Goal: Find specific page/section

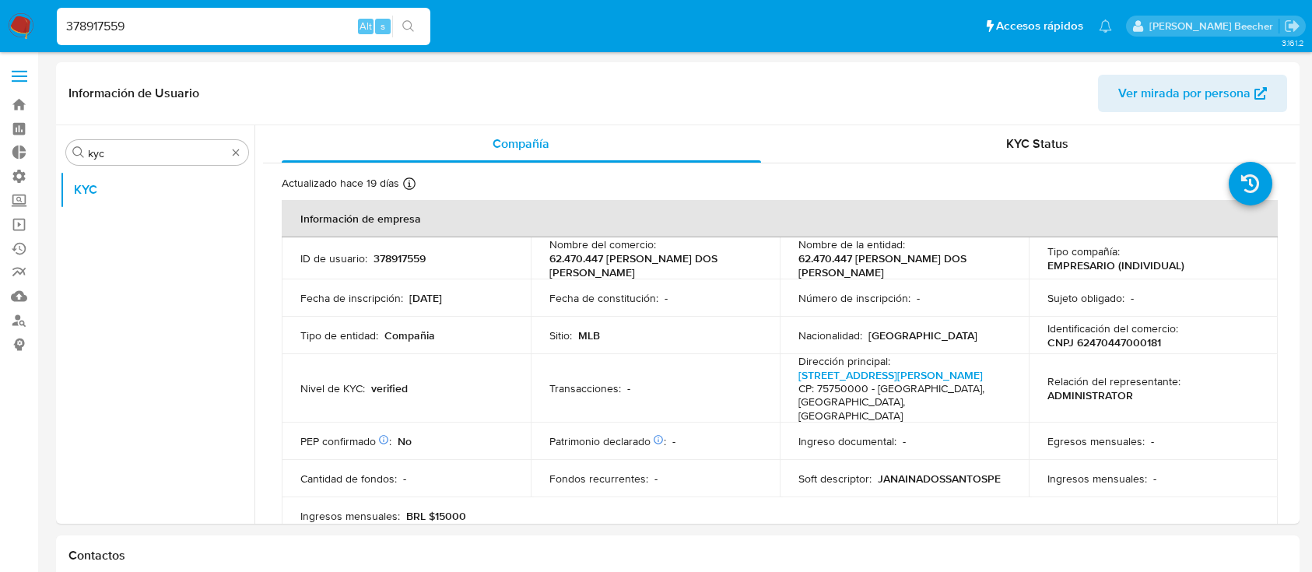
select select "10"
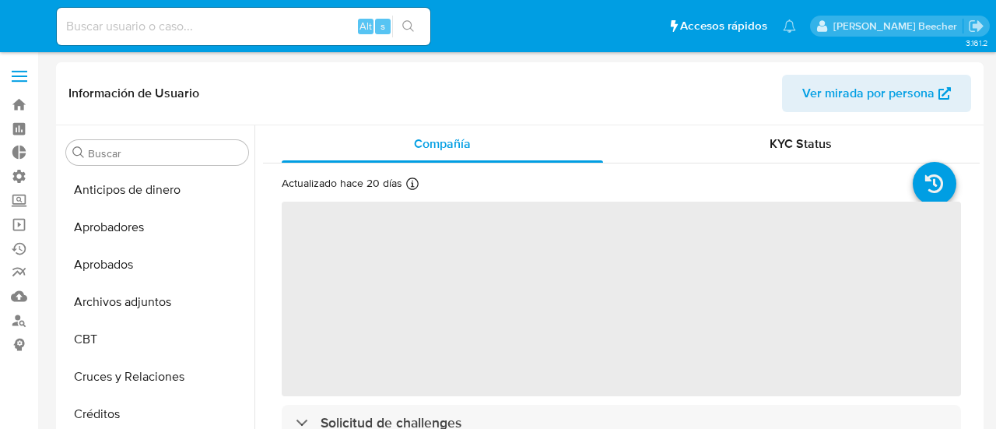
select select "10"
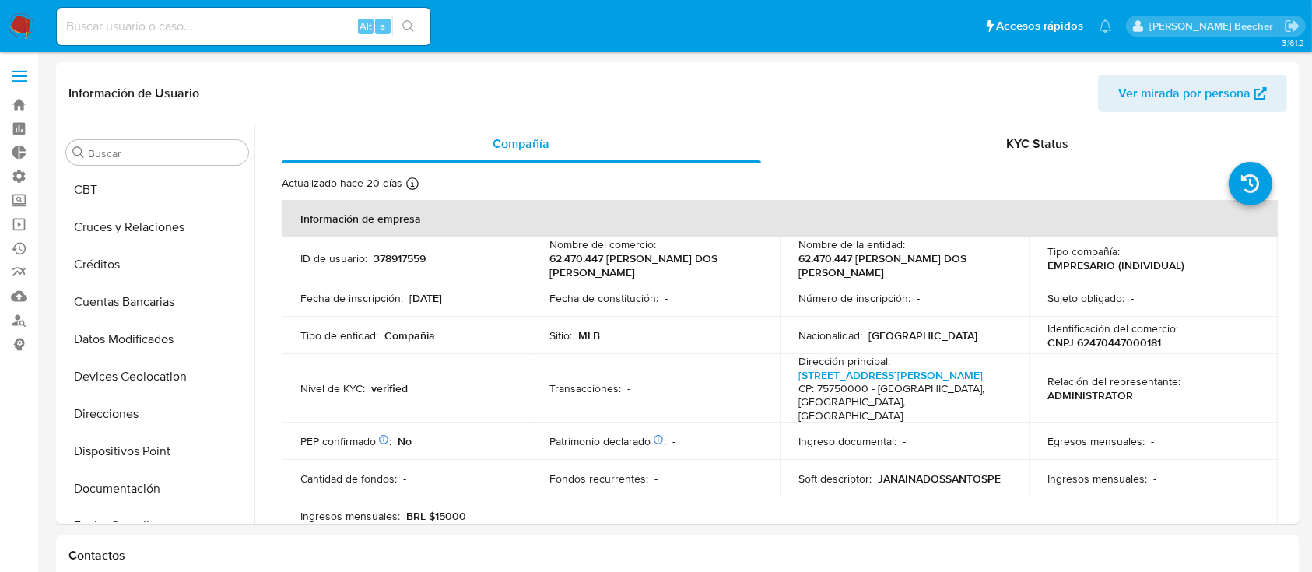
scroll to position [807, 0]
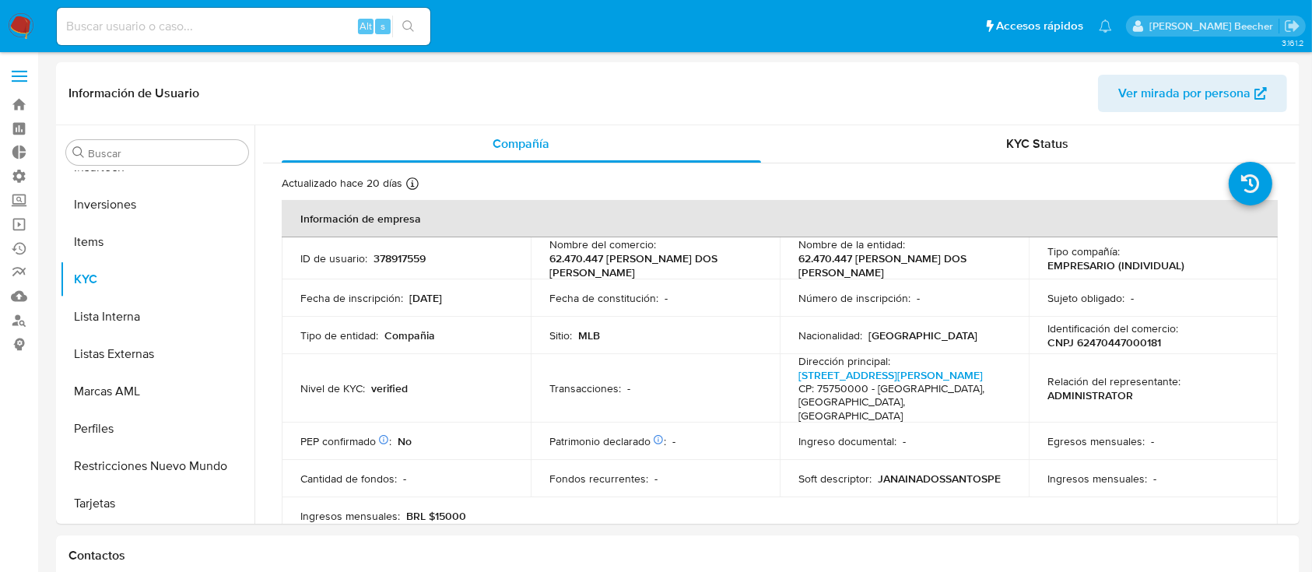
click at [156, 34] on input at bounding box center [244, 26] width 374 height 20
paste input "202930141"
type input "202930141"
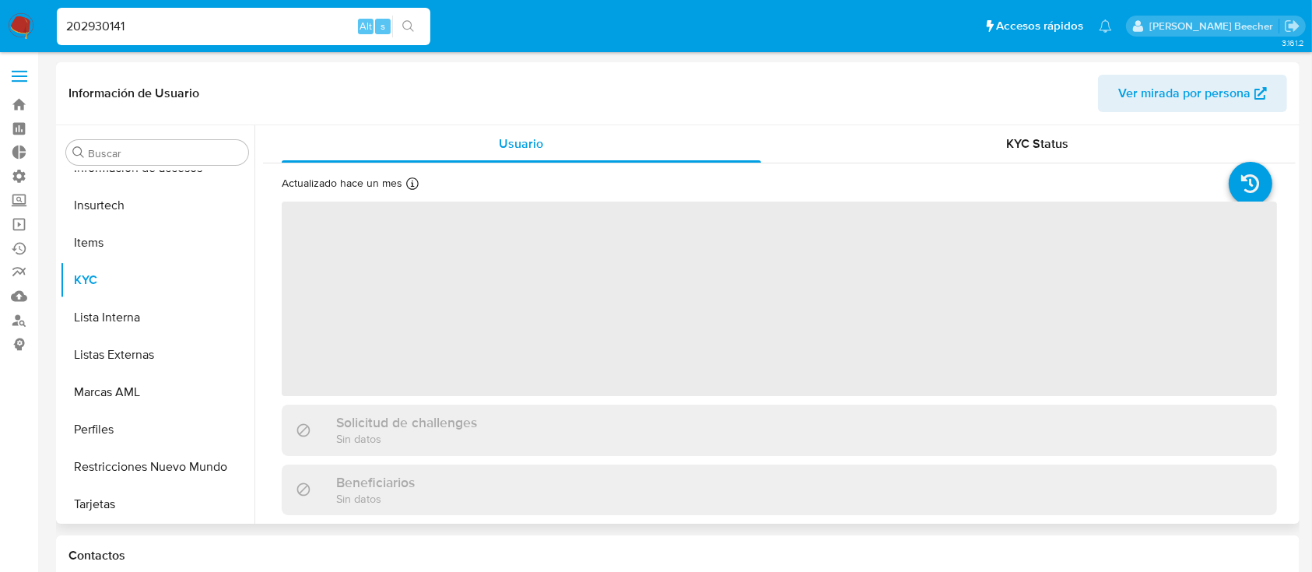
scroll to position [732, 0]
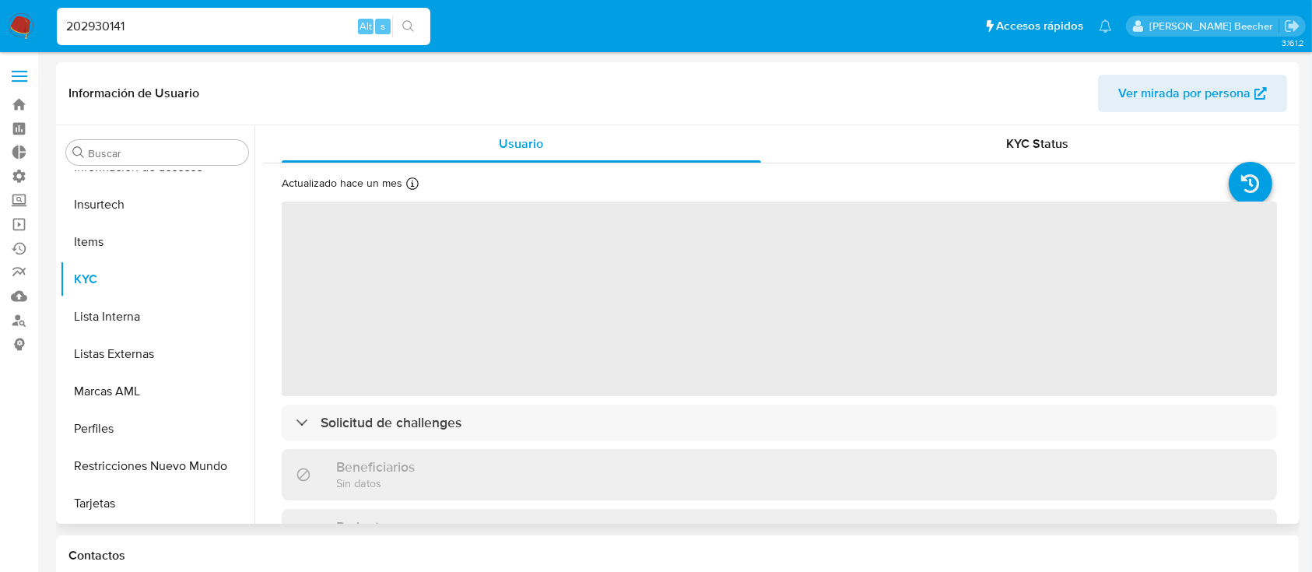
select select "10"
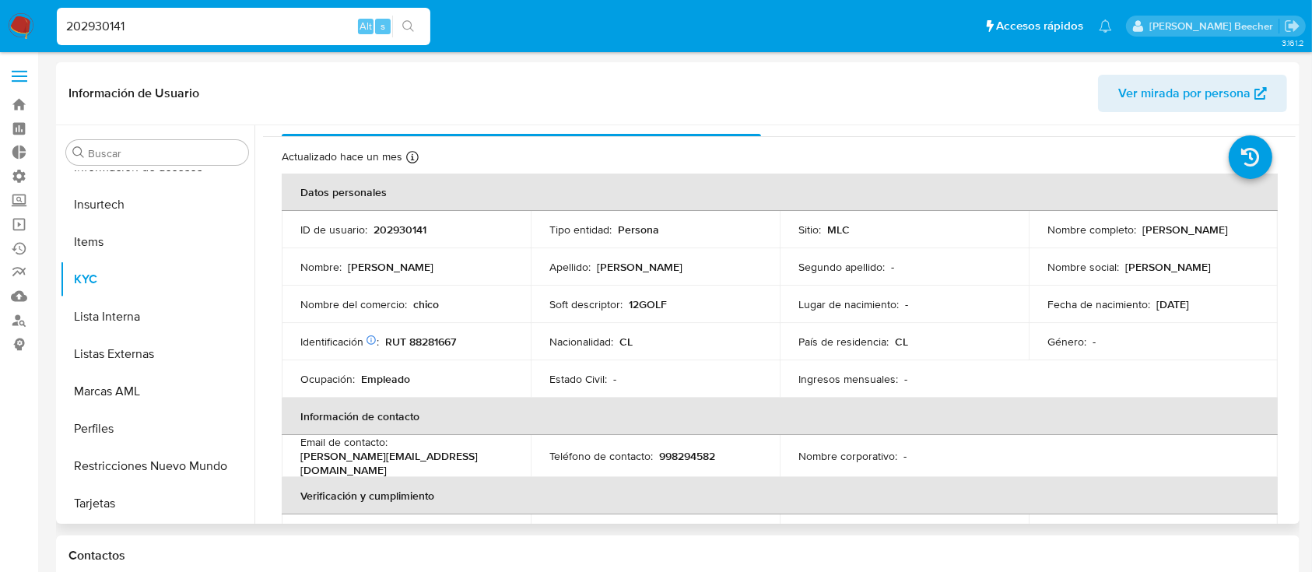
scroll to position [33, 0]
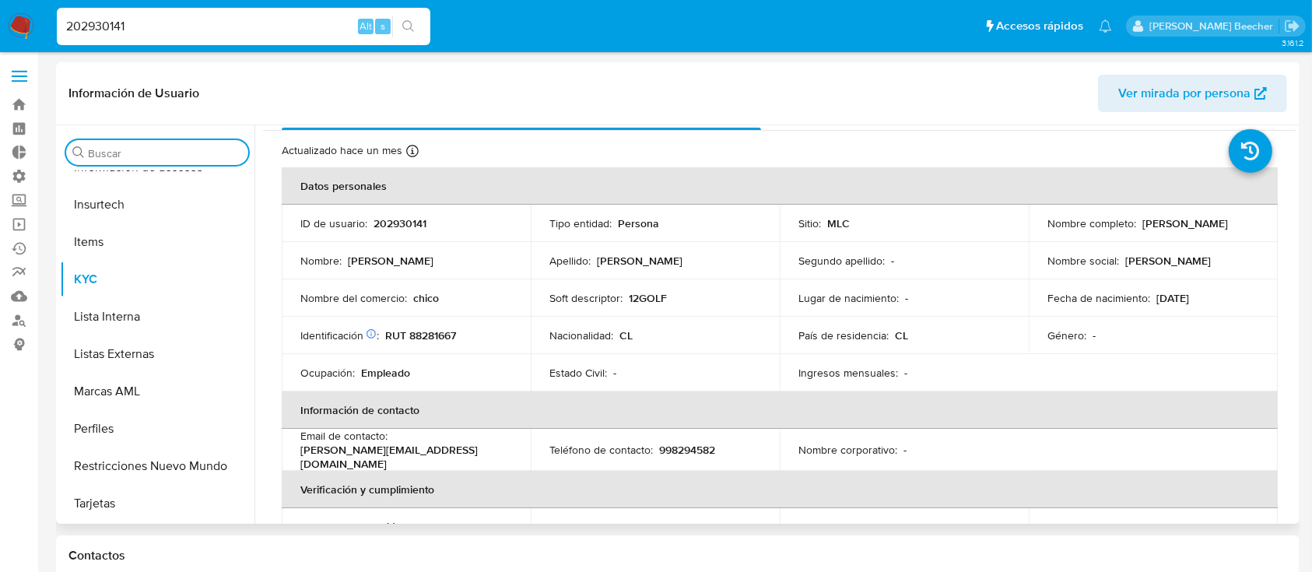
click at [146, 157] on input "Buscar" at bounding box center [165, 153] width 154 height 14
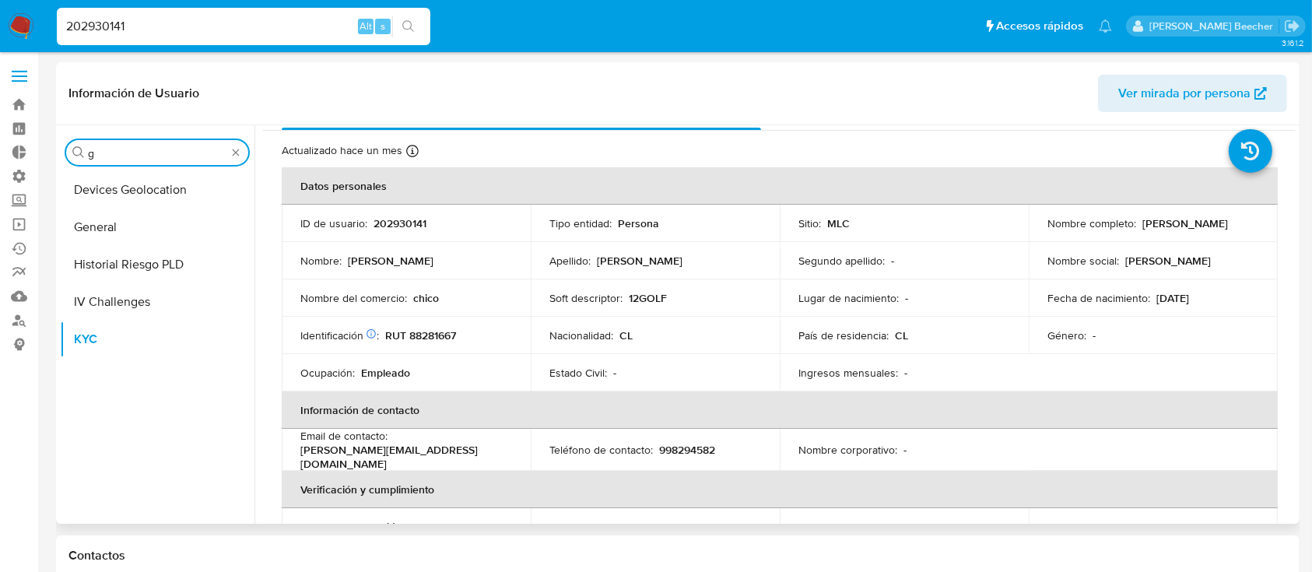
scroll to position [0, 0]
type input "gener"
click at [178, 190] on button "General" at bounding box center [151, 189] width 182 height 37
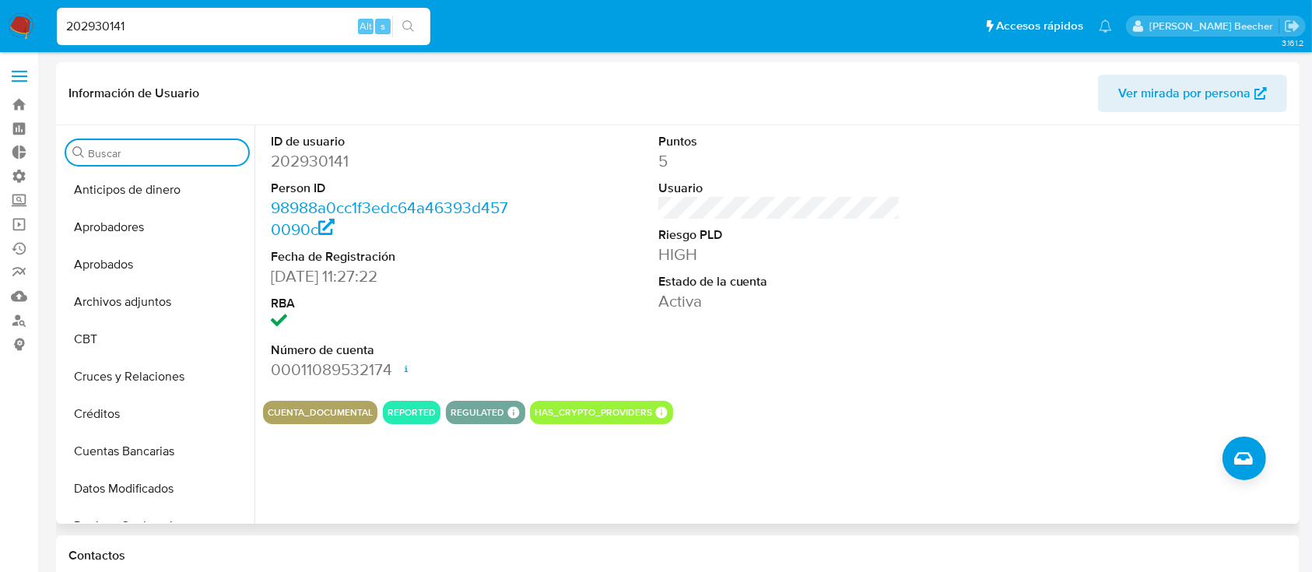
drag, startPoint x: 237, startPoint y: 157, endPoint x: 124, endPoint y: 156, distance: 113.6
click at [124, 156] on input "Buscar" at bounding box center [165, 153] width 154 height 14
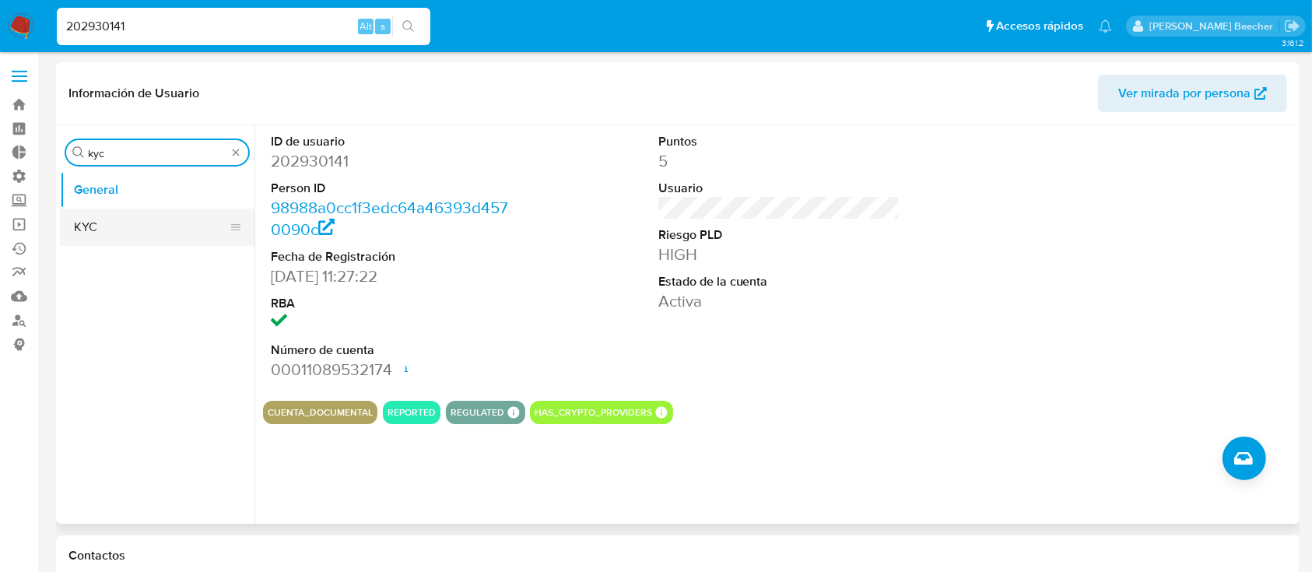
type input "kyc"
click at [174, 227] on button "KYC" at bounding box center [151, 227] width 182 height 37
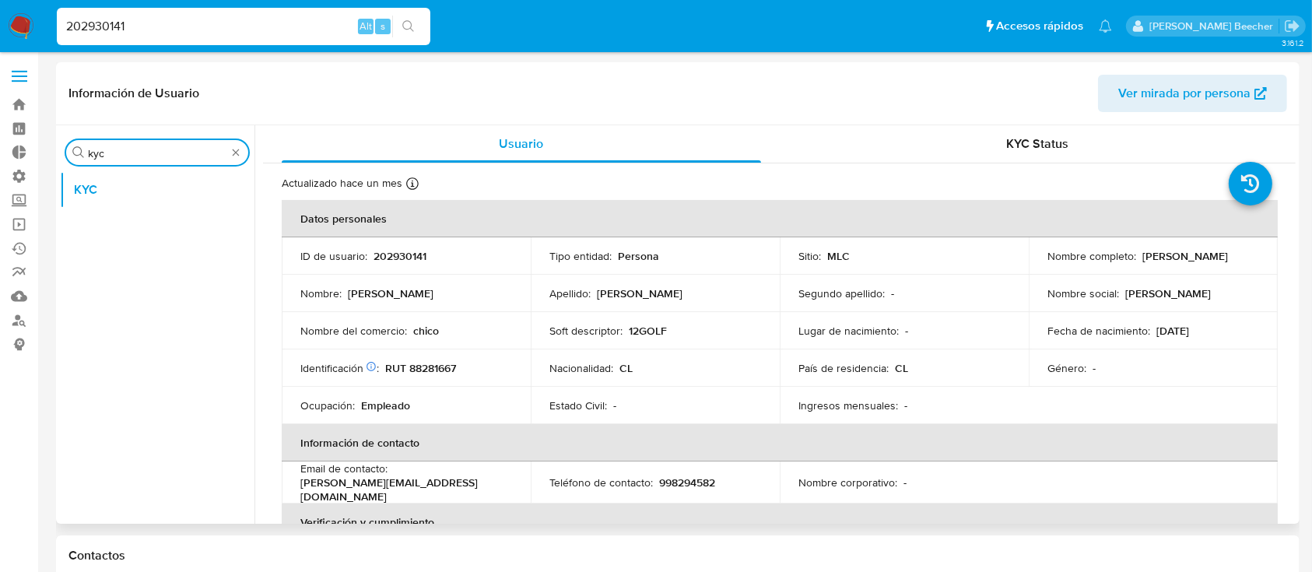
click at [224, 153] on input "kyc" at bounding box center [157, 153] width 139 height 14
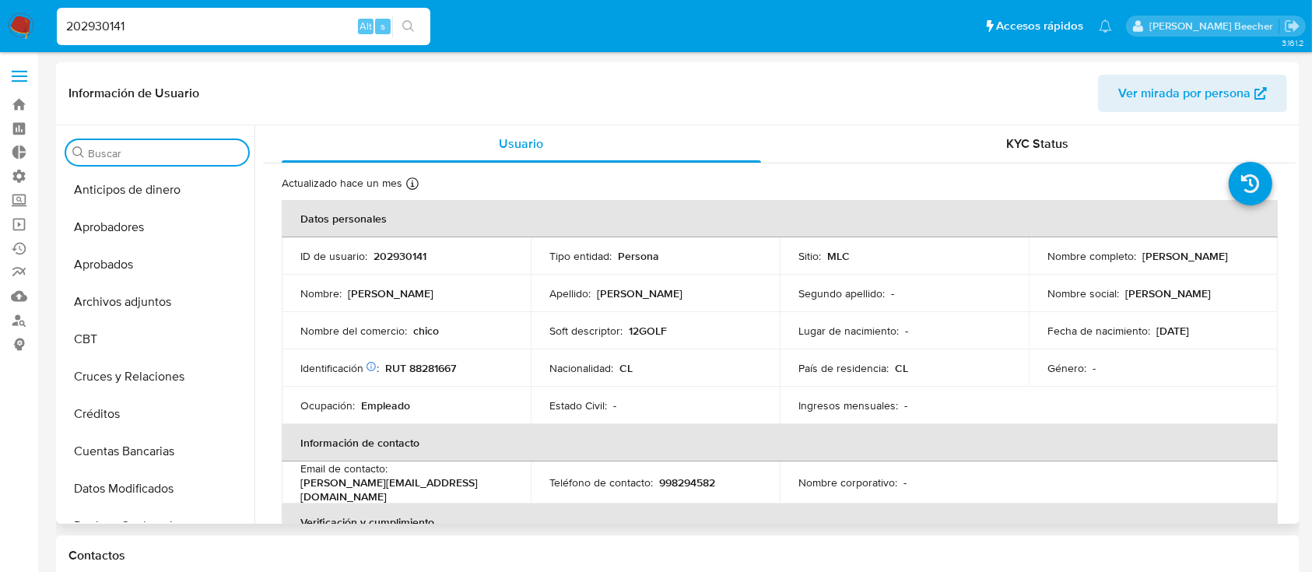
click at [237, 156] on input "Buscar" at bounding box center [165, 153] width 154 height 14
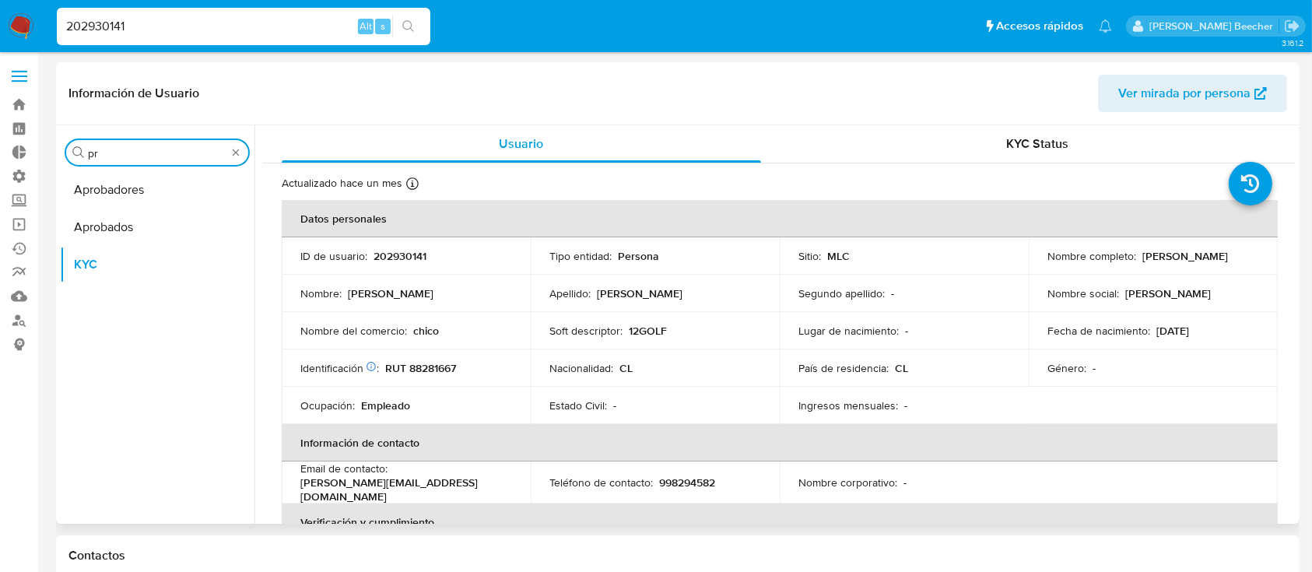
type input "p"
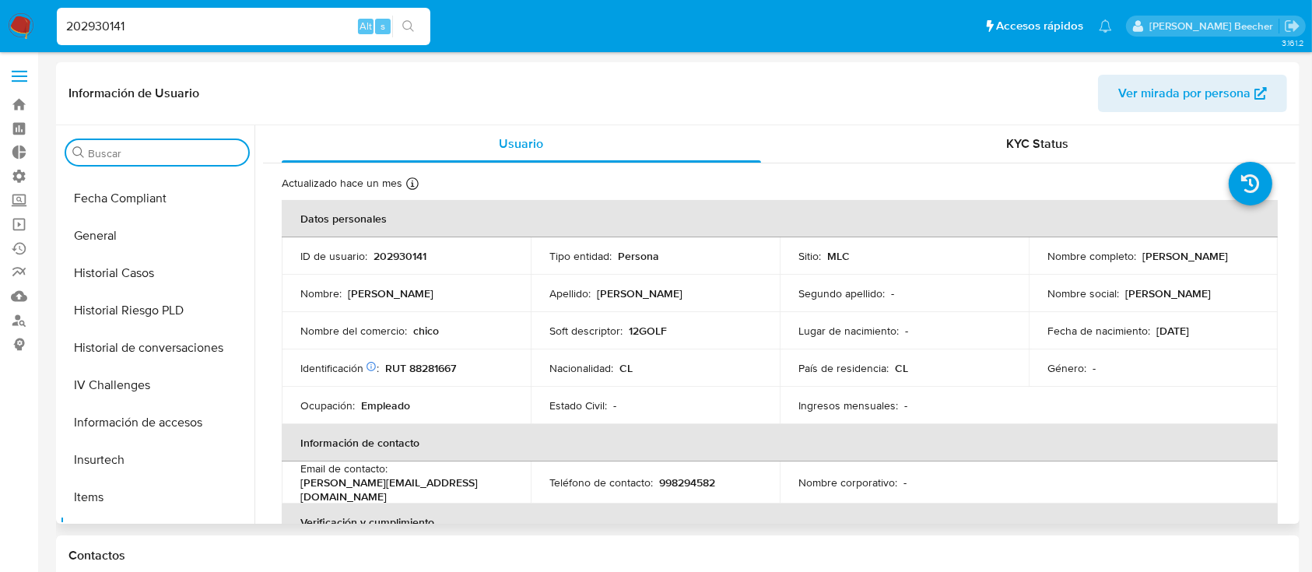
scroll to position [479, 0]
click at [141, 385] on button "IV Challenges" at bounding box center [151, 383] width 182 height 37
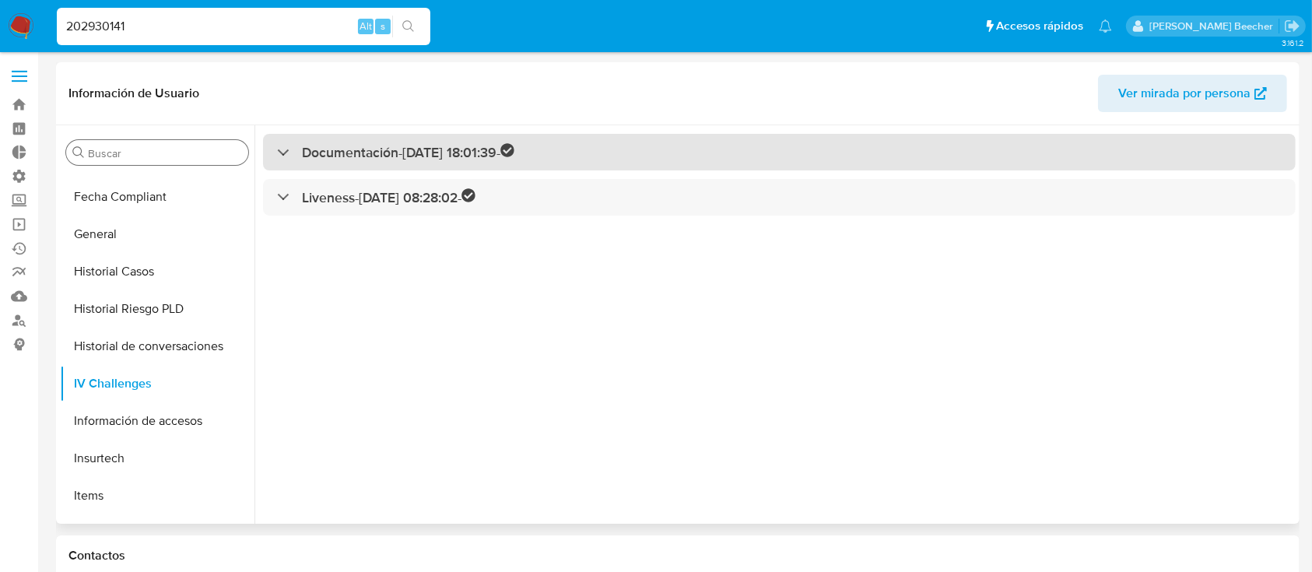
click at [349, 159] on h3 "Documentación - 02/06/2021 18:01:39 -" at bounding box center [408, 152] width 212 height 18
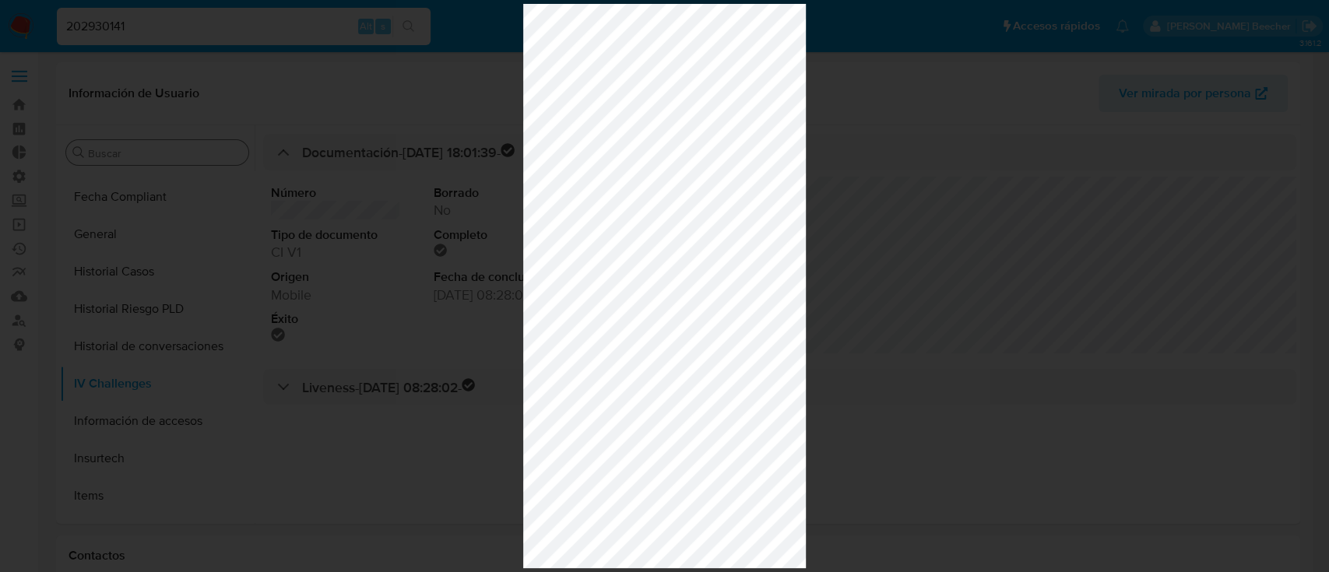
click at [414, 342] on div at bounding box center [664, 286] width 1329 height 572
